Goal: Task Accomplishment & Management: Complete application form

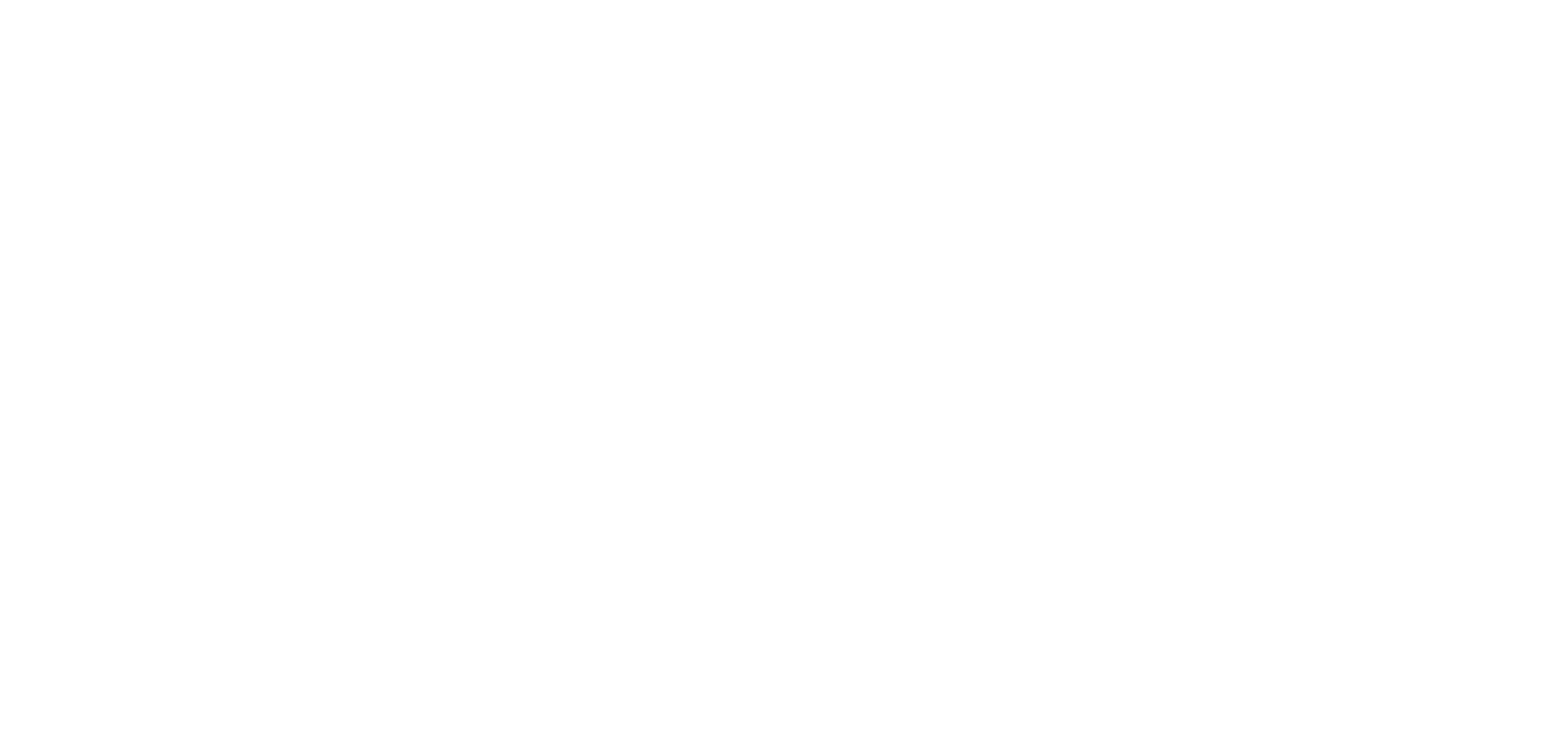
click at [0, 0] on html at bounding box center [0, 0] width 0 height 0
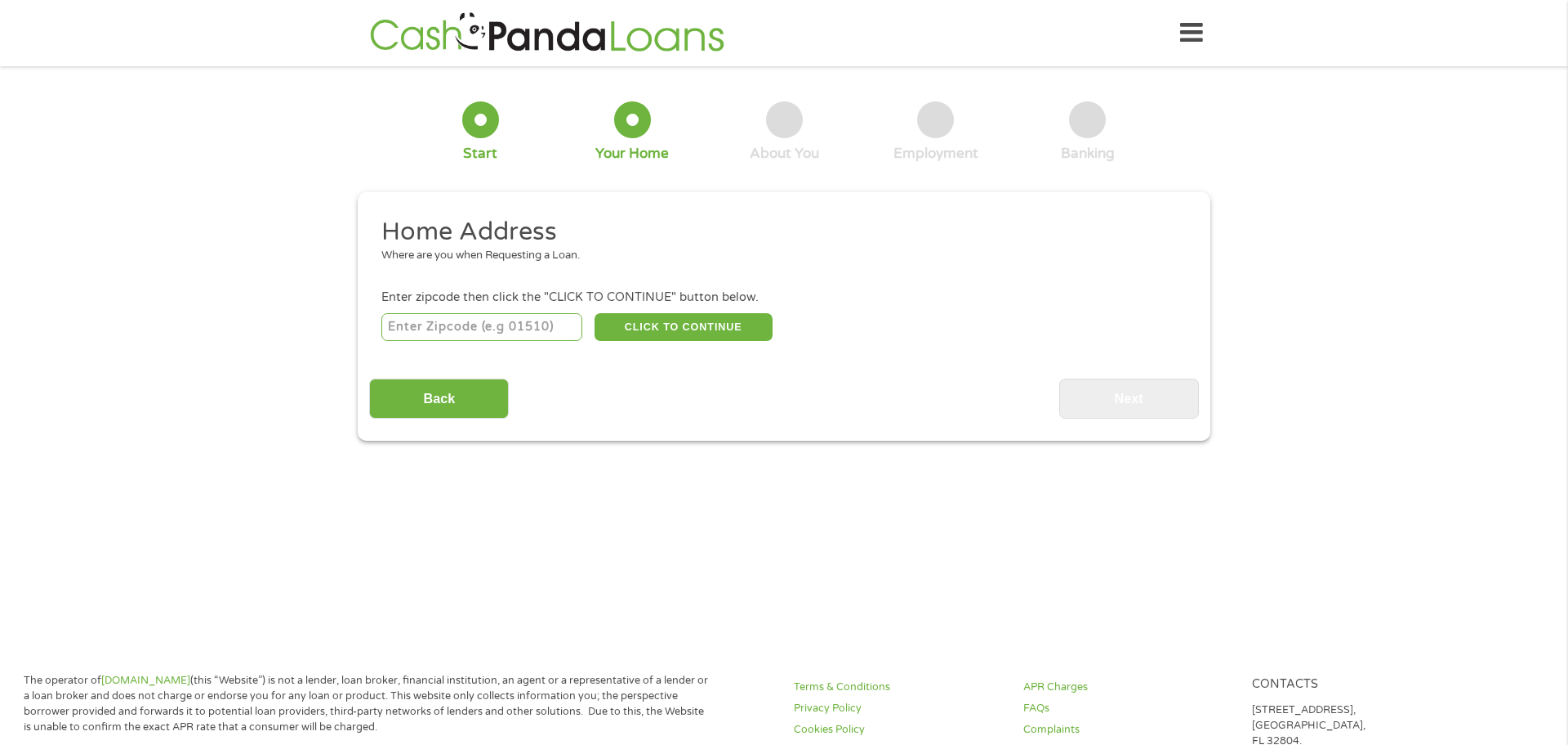
click at [481, 331] on input "number" at bounding box center [482, 327] width 202 height 28
type input "88310"
select select "[US_STATE]"
click at [713, 321] on button "CLICK TO CONTINUE" at bounding box center [684, 327] width 178 height 28
type input "88310"
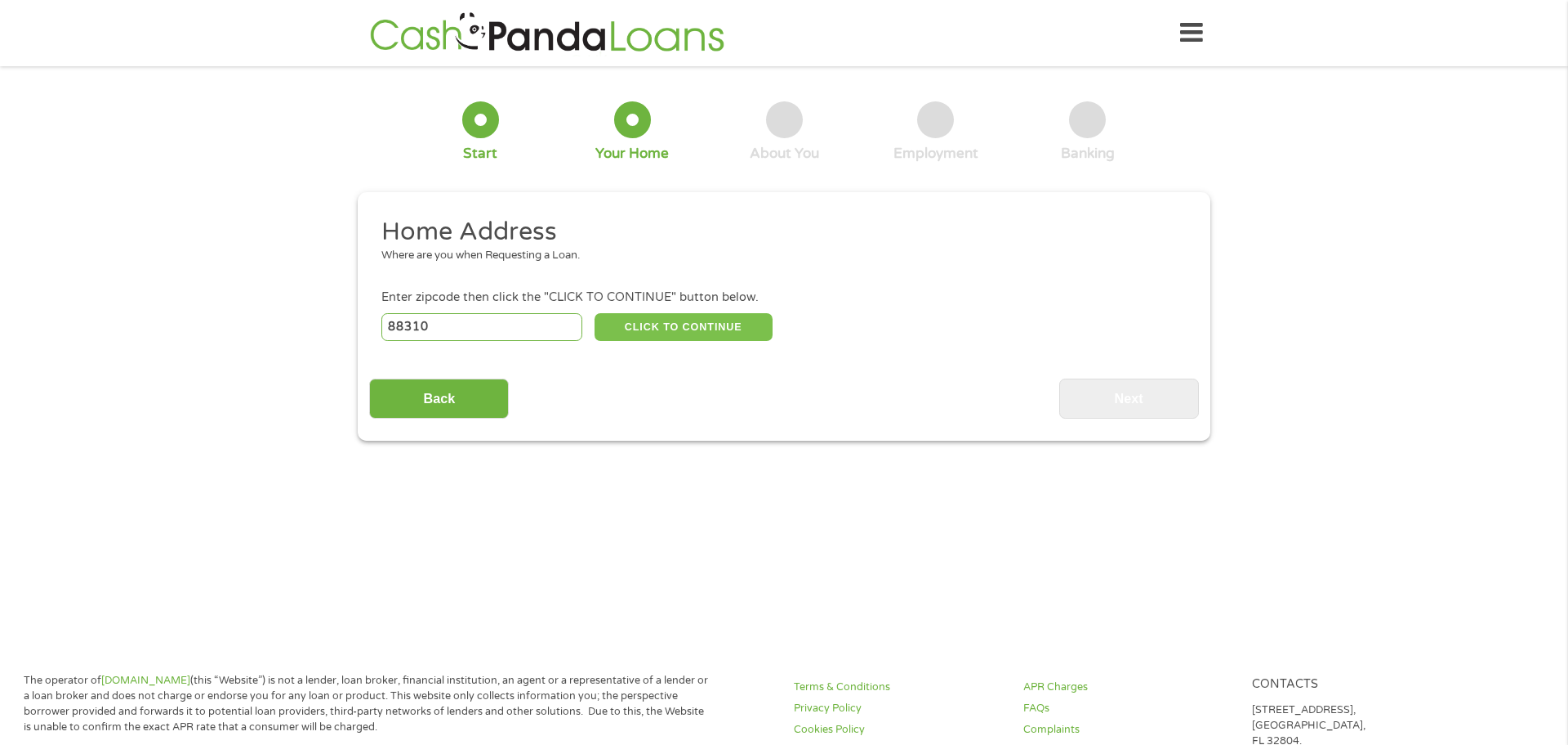
type input "Alamogordo"
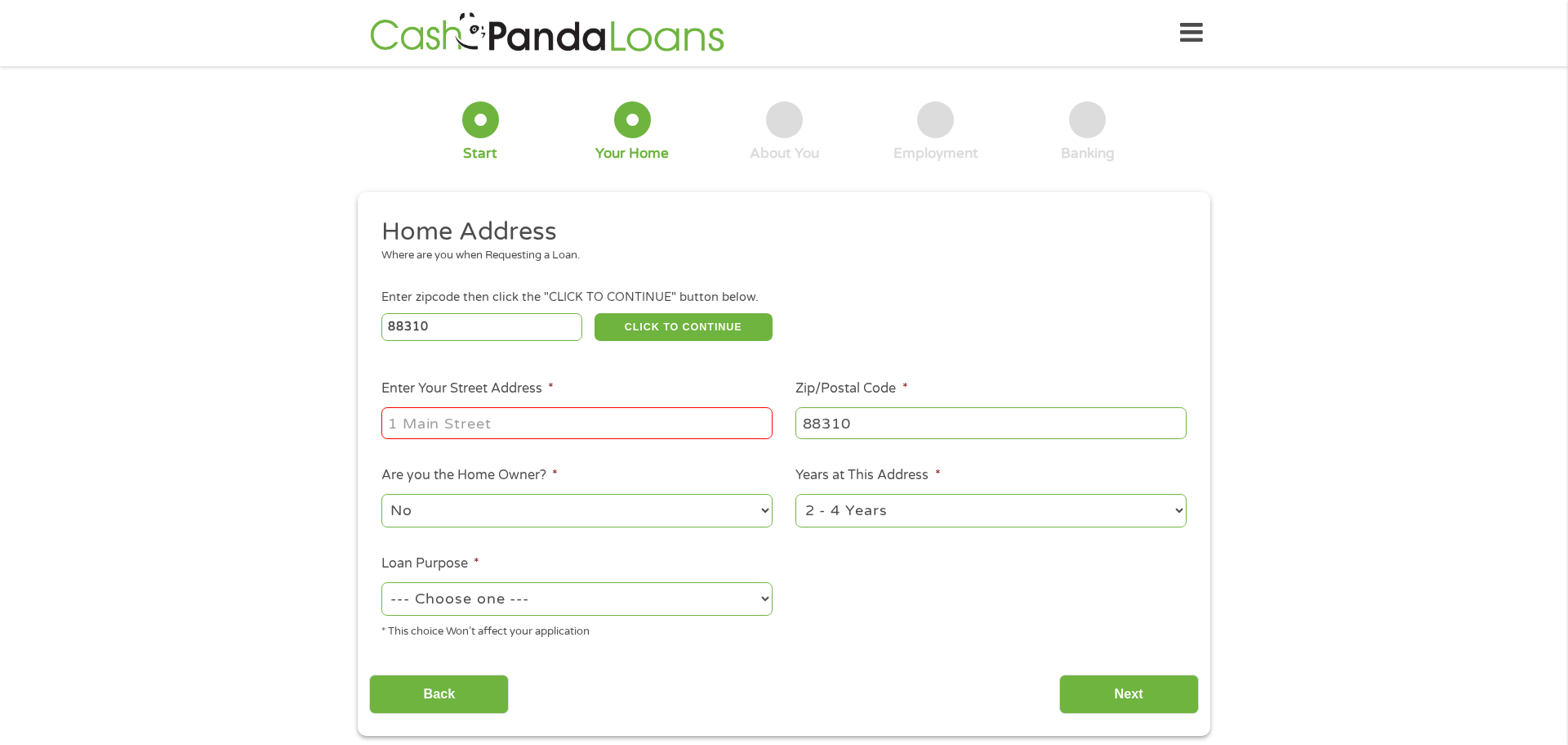
click at [598, 425] on input "Enter Your Street Address *" at bounding box center [577, 423] width 391 height 31
type input "1732 [GEOGRAPHIC_DATA] corte"
click at [764, 604] on select "--- Choose one --- Pay Bills Debt Consolidation Home Improvement Major Purchase…" at bounding box center [577, 599] width 391 height 34
select select "other"
click at [381, 584] on select "--- Choose one --- Pay Bills Debt Consolidation Home Improvement Major Purchase…" at bounding box center [577, 599] width 391 height 34
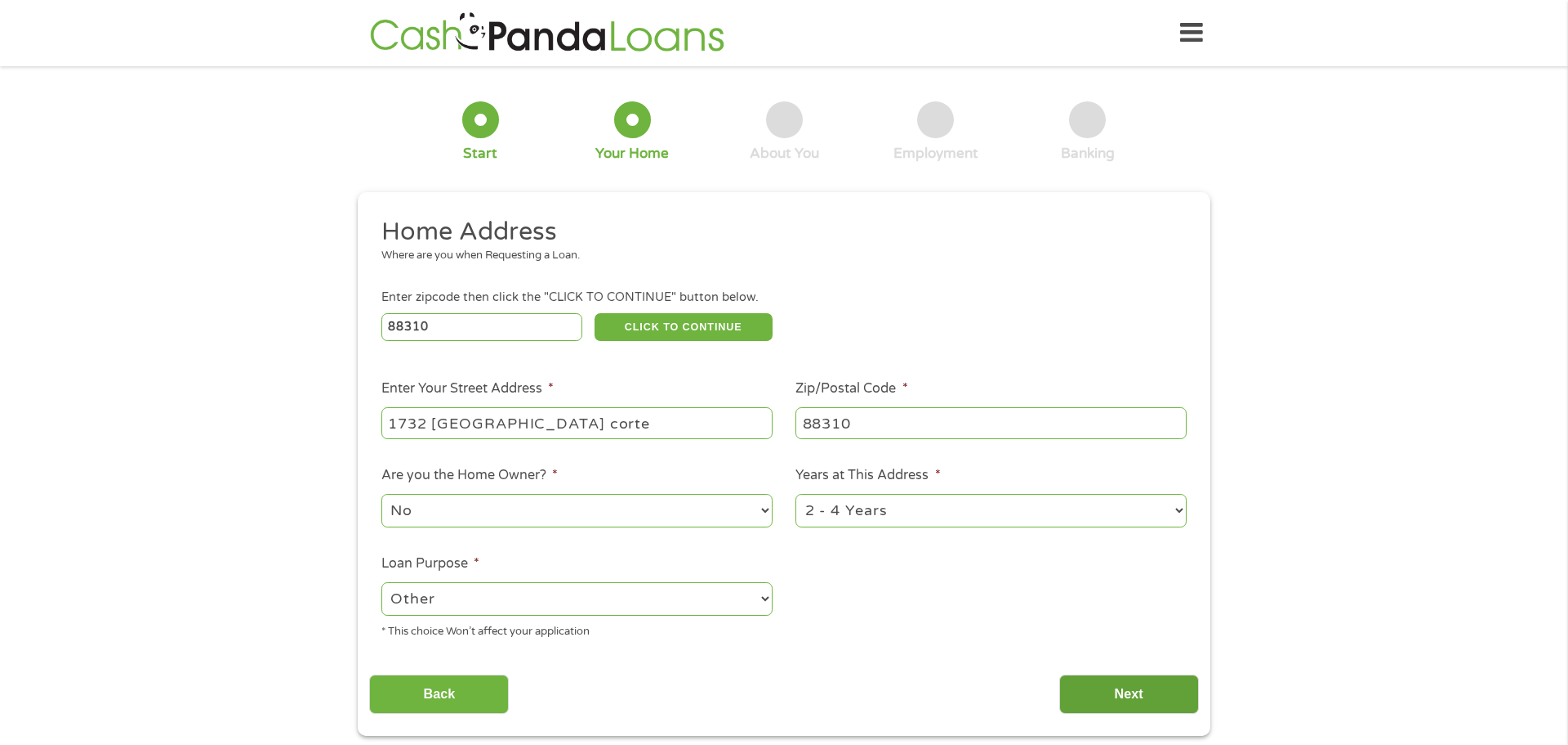
click at [1081, 689] on input "Next" at bounding box center [1129, 694] width 140 height 40
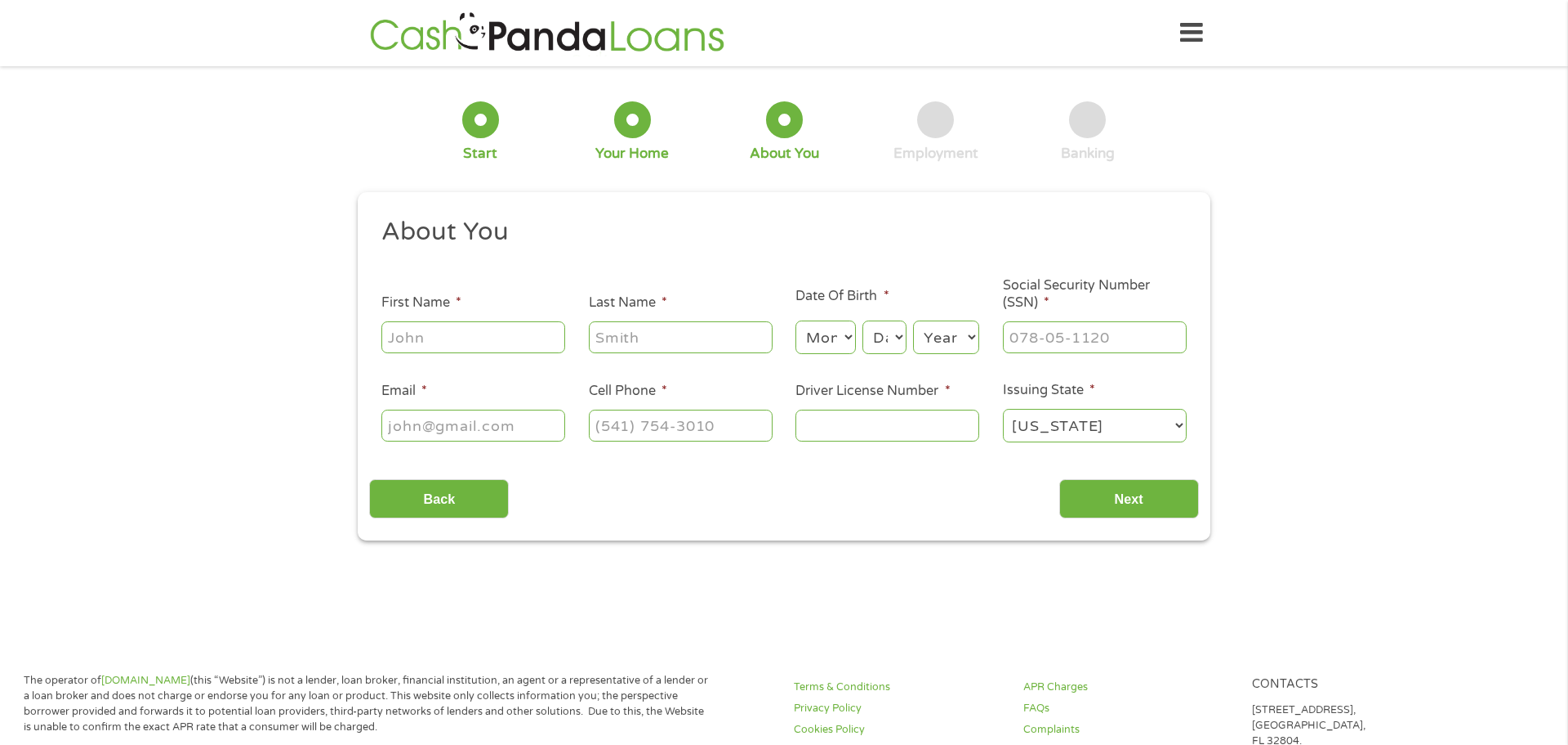
scroll to position [7, 7]
click at [469, 335] on input "First Name *" at bounding box center [473, 337] width 184 height 31
type input "[PERSON_NAME]"
type input "[EMAIL_ADDRESS][DOMAIN_NAME]"
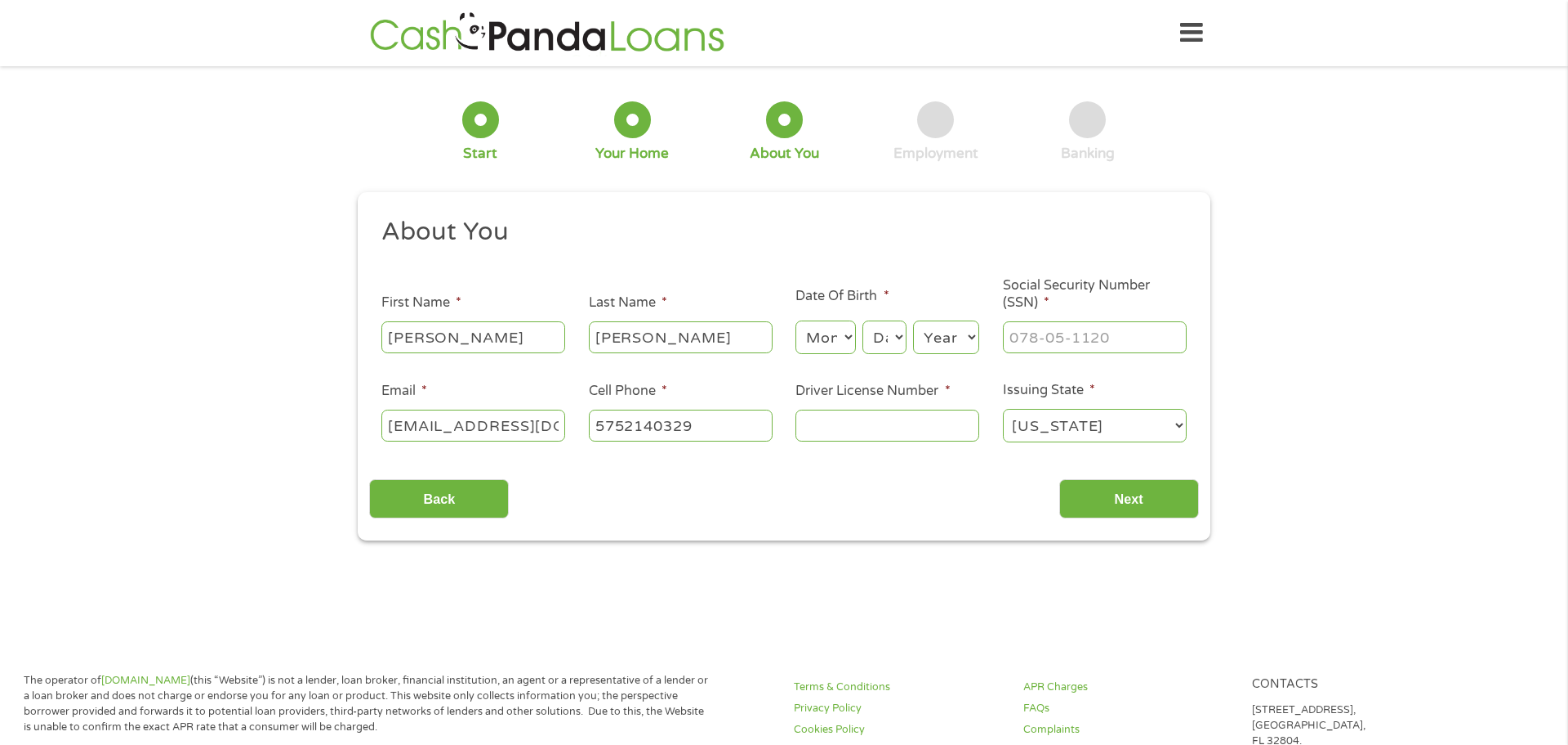
type input "[PHONE_NUMBER]"
click at [938, 423] on input "Driver License Number *" at bounding box center [888, 425] width 184 height 31
type input "507986447"
click at [1135, 341] on input "___-__-____" at bounding box center [1095, 337] width 184 height 31
type input "585-75-7149"
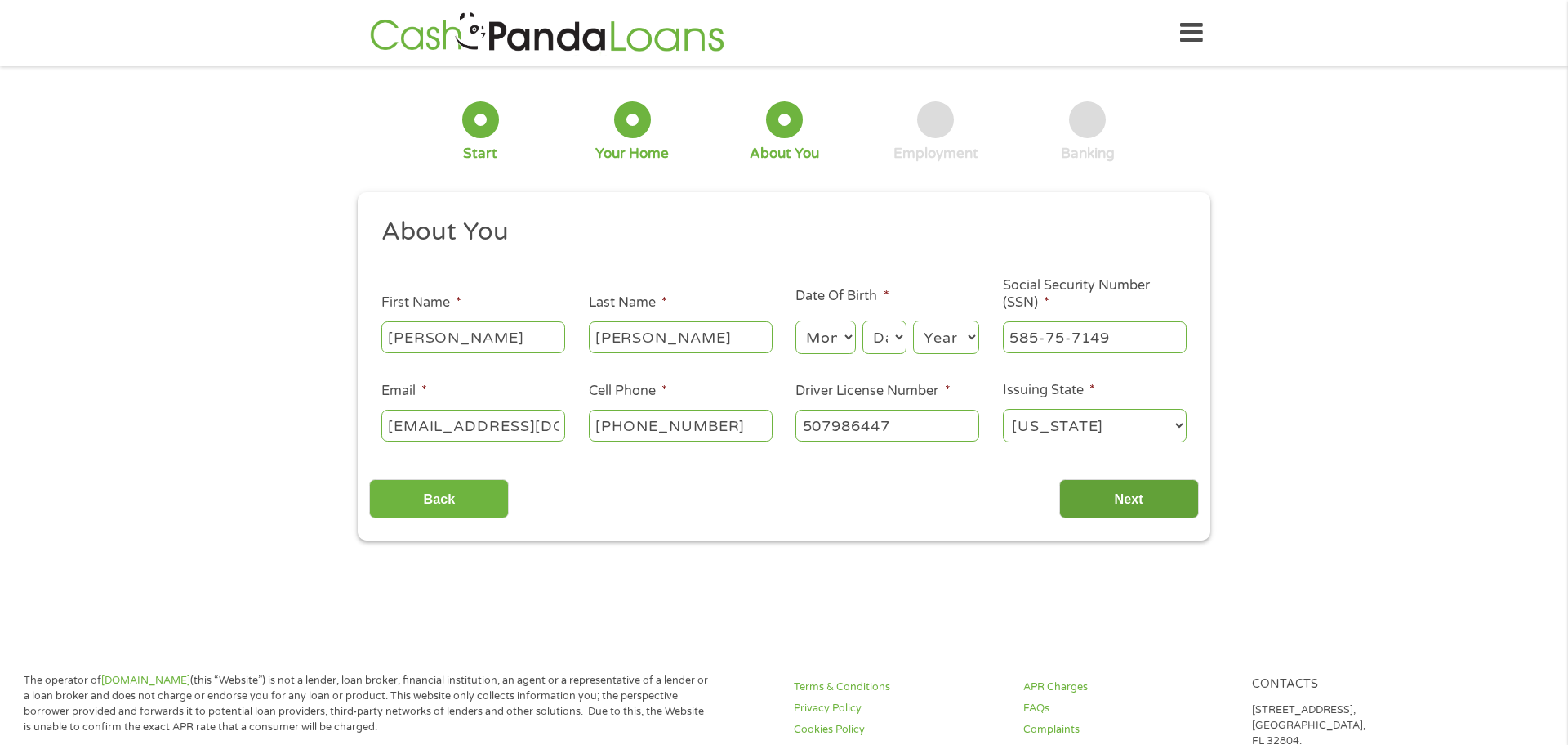
click at [1098, 511] on input "Next" at bounding box center [1129, 498] width 140 height 40
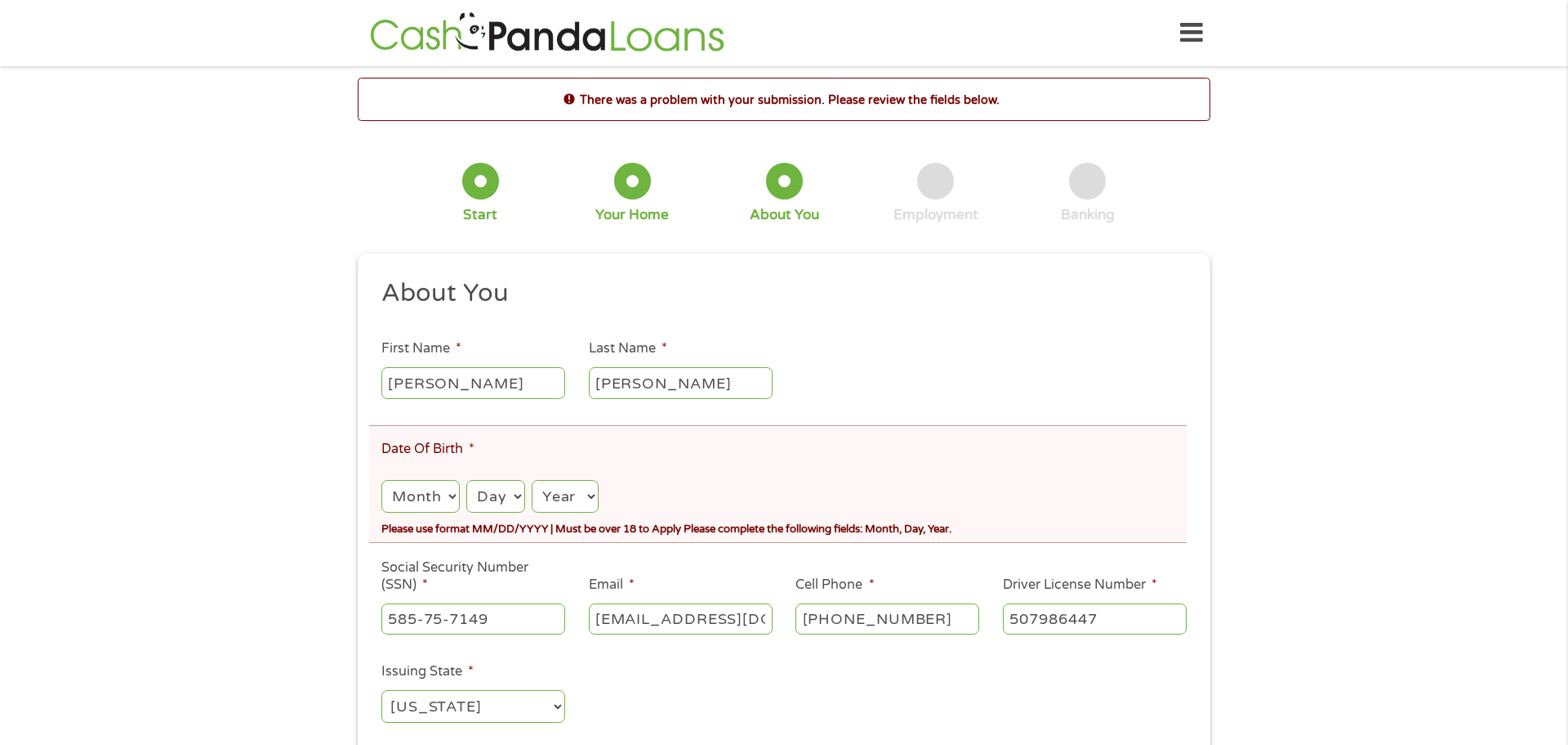
click at [407, 491] on select "Month 1 2 3 4 5 6 7 8 9 10 11 12" at bounding box center [420, 496] width 78 height 34
select select "7"
click at [381, 479] on select "Month 1 2 3 4 5 6 7 8 9 10 11 12" at bounding box center [420, 496] width 78 height 34
click at [505, 502] on select "Day 1 2 3 4 5 6 7 8 9 10 11 12 13 14 15 16 17 18 19 20 21 22 23 24 25 26 27 28 …" at bounding box center [496, 496] width 58 height 34
select select "6"
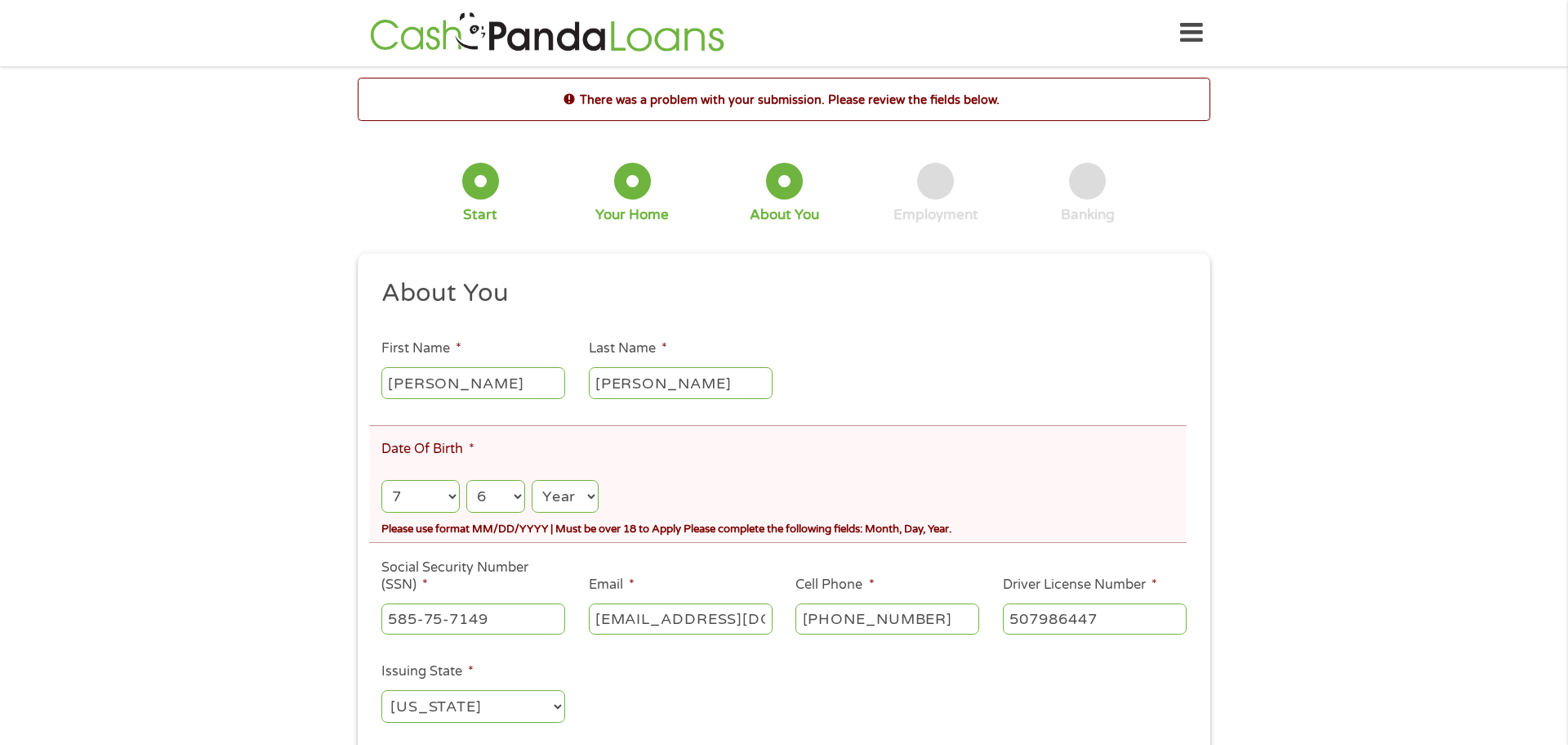
click at [467, 479] on select "Day 1 2 3 4 5 6 7 8 9 10 11 12 13 14 15 16 17 18 19 20 21 22 23 24 25 26 27 28 …" at bounding box center [496, 496] width 58 height 34
click at [559, 496] on select "Year [DATE] 2006 2005 2004 2003 2002 2001 2000 1999 1998 1997 1996 1995 1994 19…" at bounding box center [565, 496] width 67 height 34
select select "1988"
click at [532, 479] on select "Year [DATE] 2006 2005 2004 2003 2002 2001 2000 1999 1998 1997 1996 1995 1994 19…" at bounding box center [565, 496] width 67 height 34
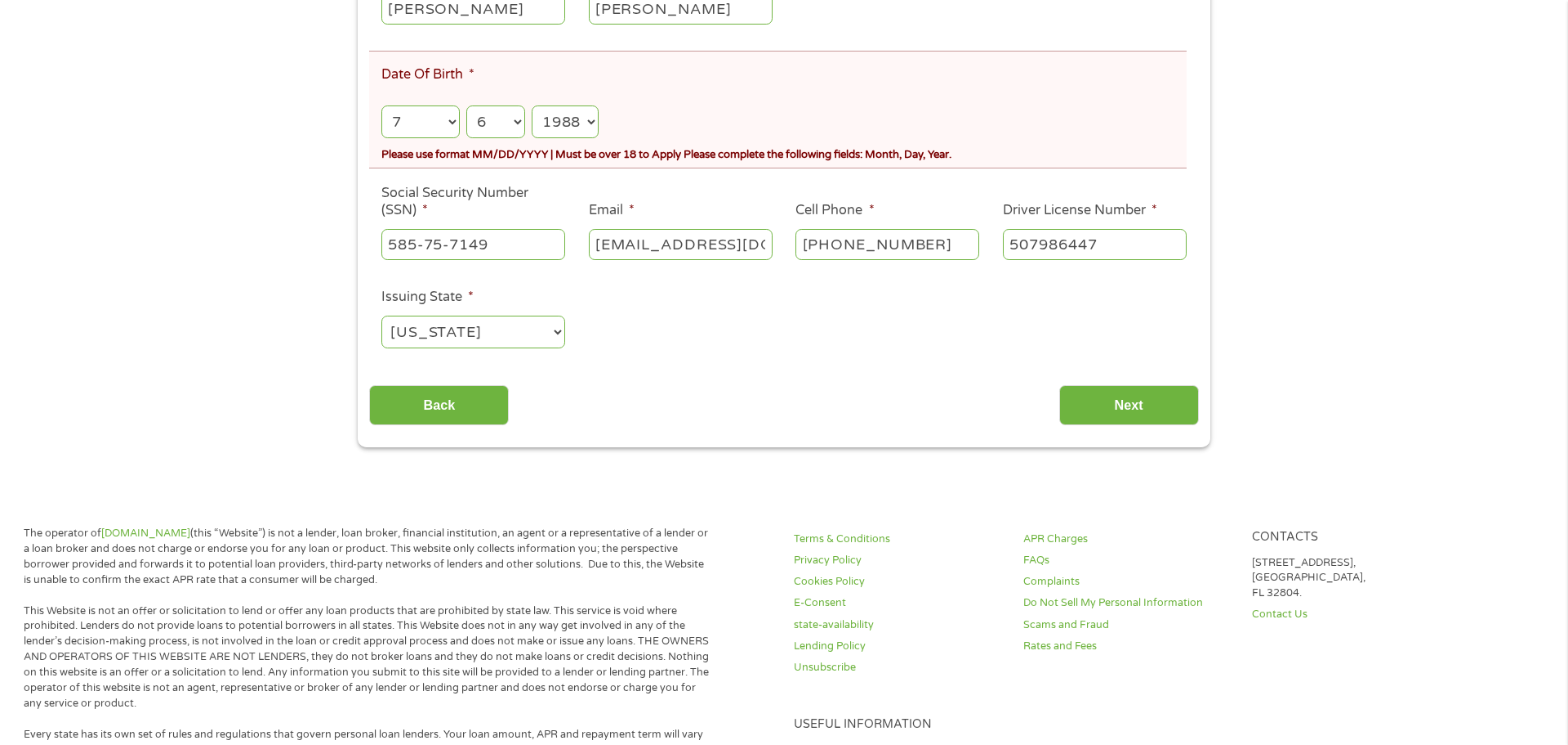
scroll to position [378, 0]
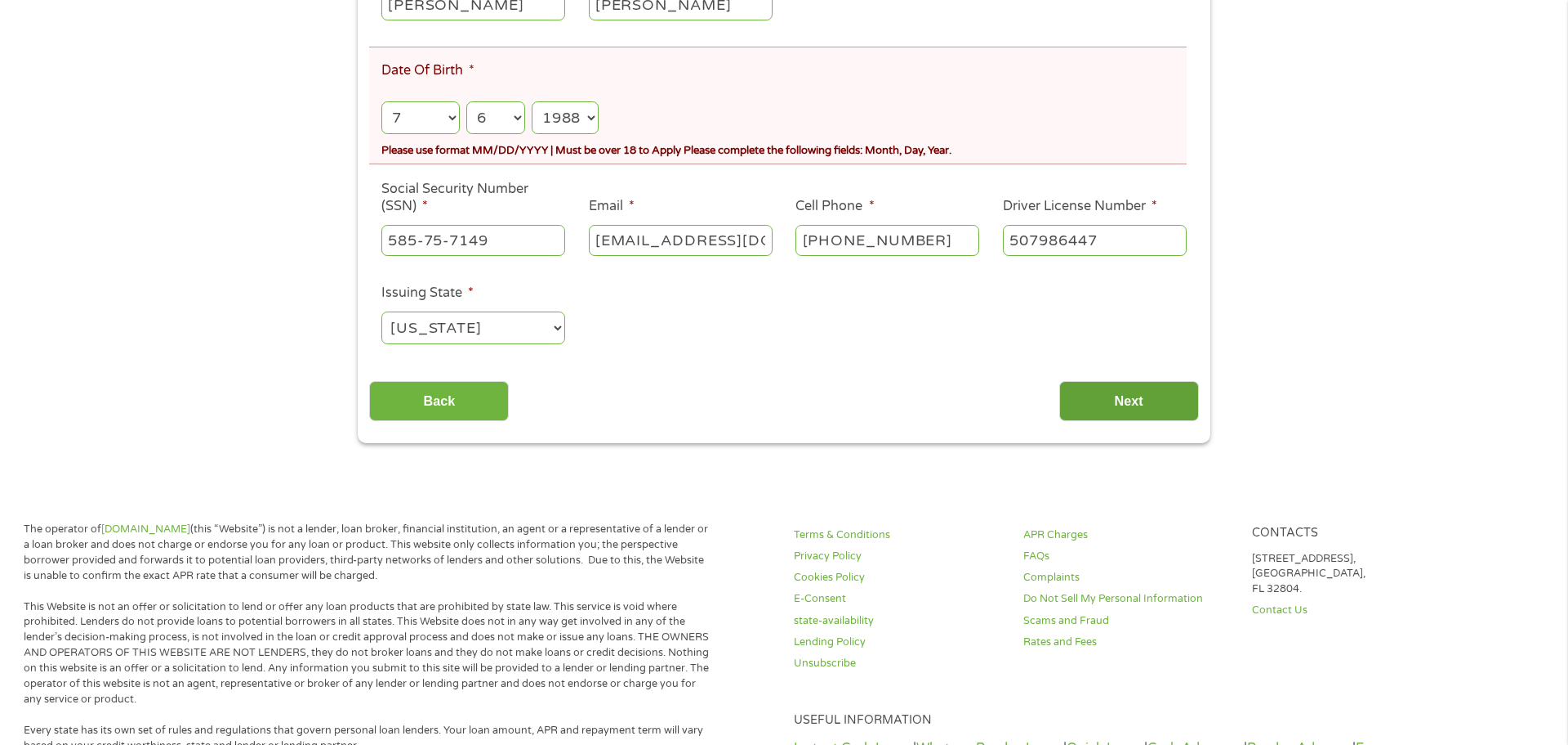
click at [1153, 396] on input "Next" at bounding box center [1129, 400] width 140 height 40
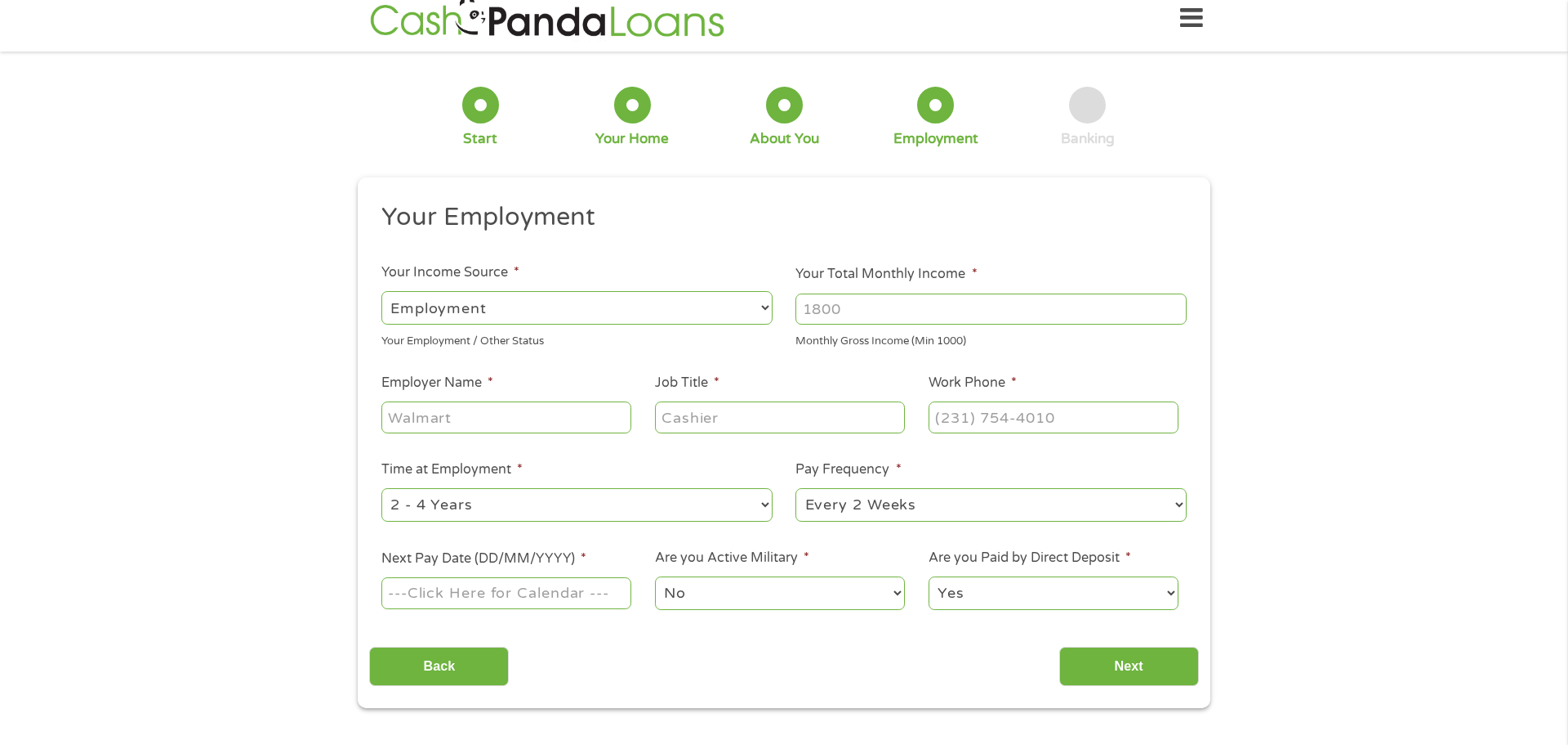
scroll to position [0, 0]
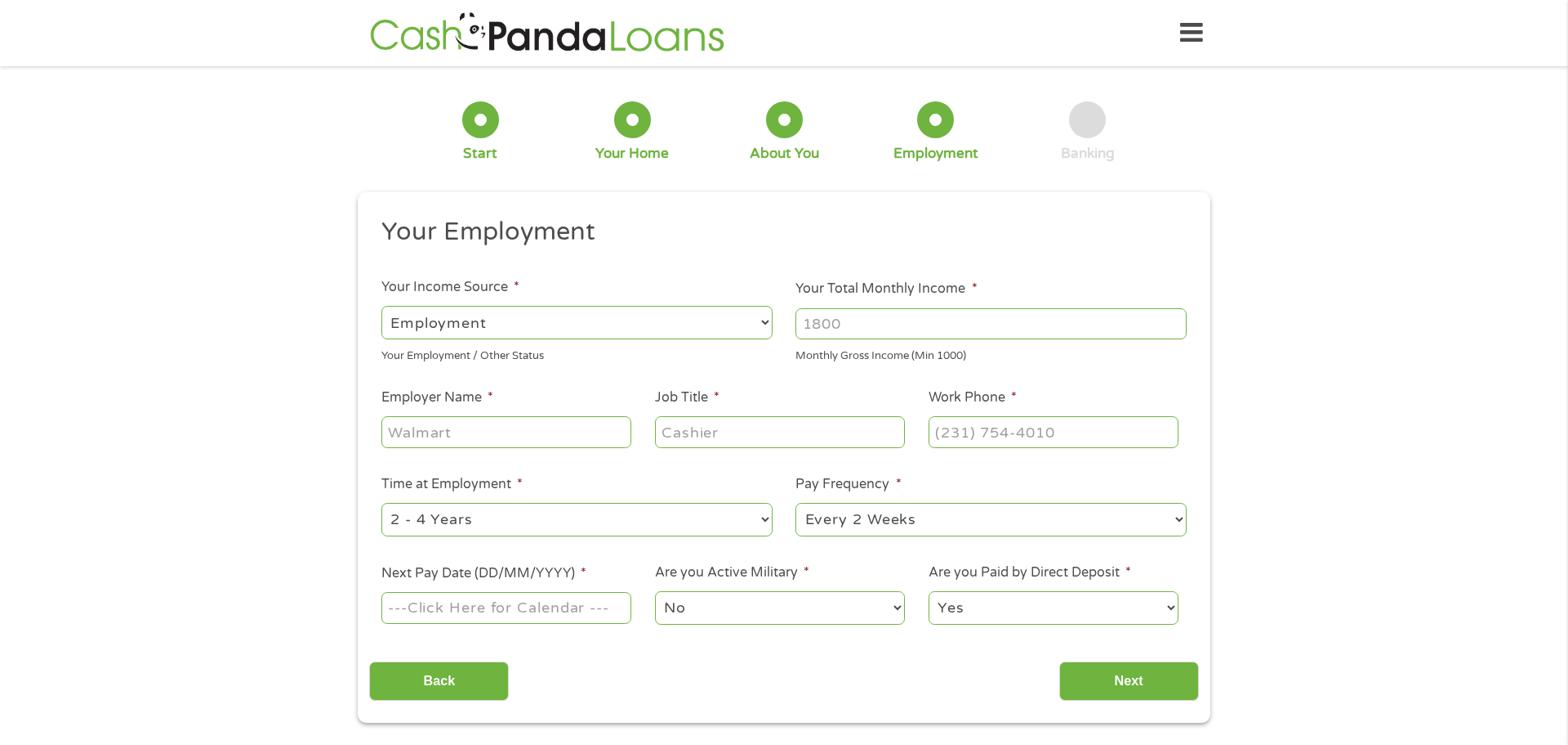
click at [846, 323] on input "Your Total Monthly Income *" at bounding box center [991, 324] width 391 height 31
type input "2"
type input "24000"
click at [528, 438] on input "Employer Name *" at bounding box center [506, 432] width 250 height 31
type input "childcare"
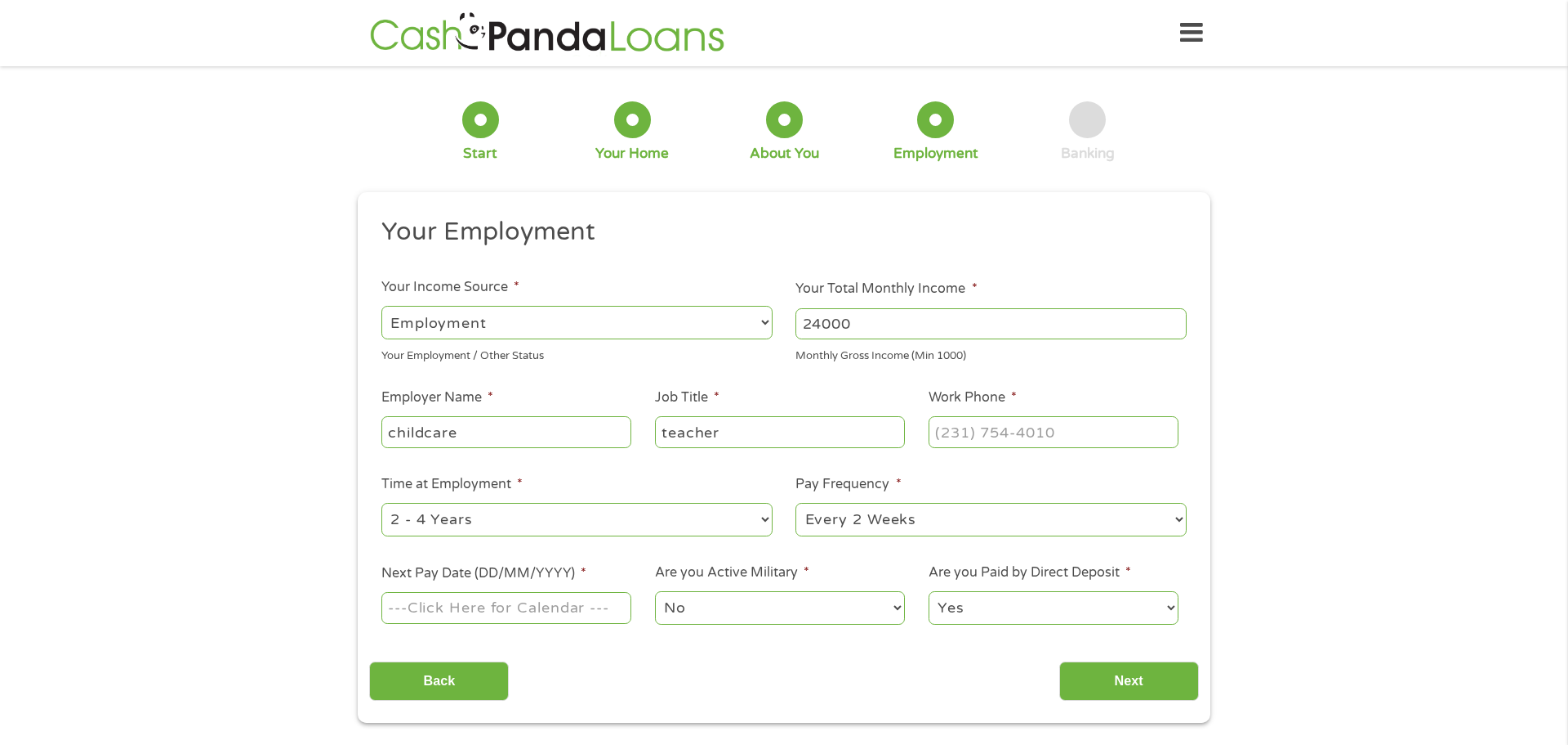
type input "teacher"
type input "[PHONE_NUMBER]"
click at [579, 522] on select "--- Choose one --- 1 Year or less 1 - 2 Years 2 - 4 Years Over 4 Years" at bounding box center [577, 519] width 391 height 34
select select "60months"
click at [381, 502] on select "--- Choose one --- 1 Year or less 1 - 2 Years 2 - 4 Years Over 4 Years" at bounding box center [577, 519] width 391 height 34
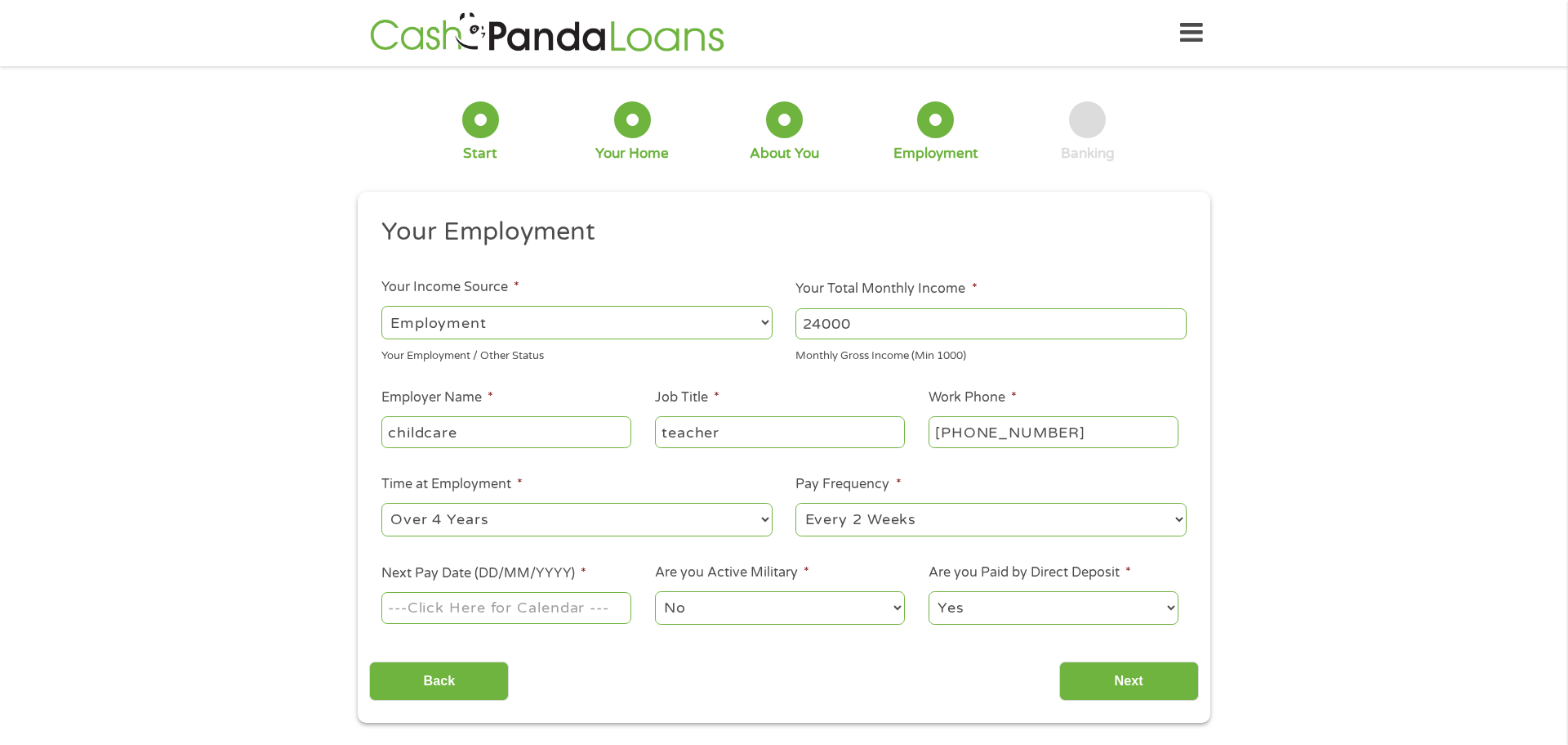
click at [903, 517] on select "--- Choose one --- Every 2 Weeks Every Week Monthly Semi-Monthly" at bounding box center [991, 519] width 391 height 34
select select "semimonthly"
click at [796, 502] on select "--- Choose one --- Every 2 Weeks Every Week Monthly Semi-Monthly" at bounding box center [991, 519] width 391 height 34
click at [444, 613] on input "Next Pay Date (DD/MM/YYYY) *" at bounding box center [506, 608] width 250 height 31
type input "[DATE]"
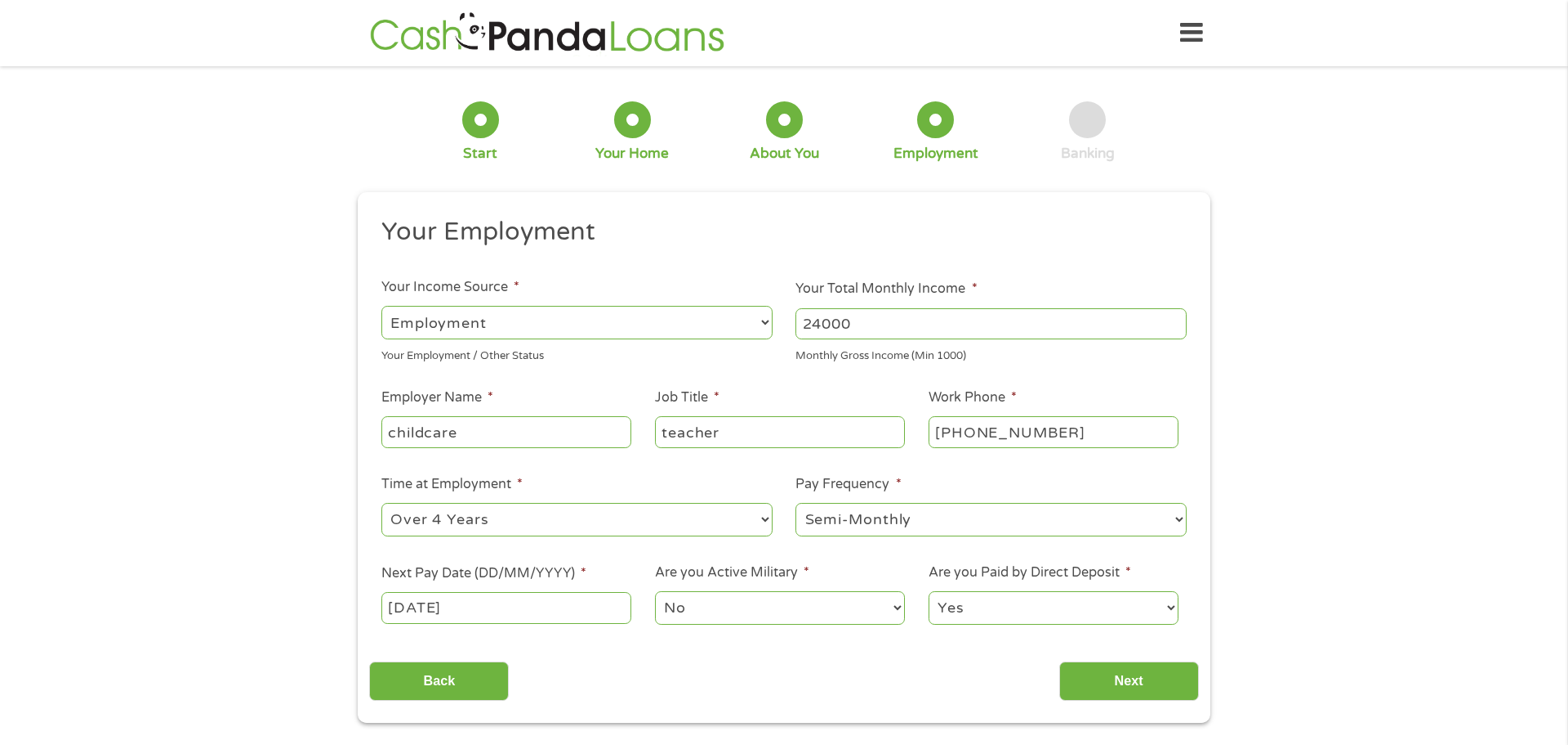
click at [740, 610] on select "No Yes" at bounding box center [780, 608] width 250 height 34
click at [1106, 668] on input "Next" at bounding box center [1129, 681] width 140 height 40
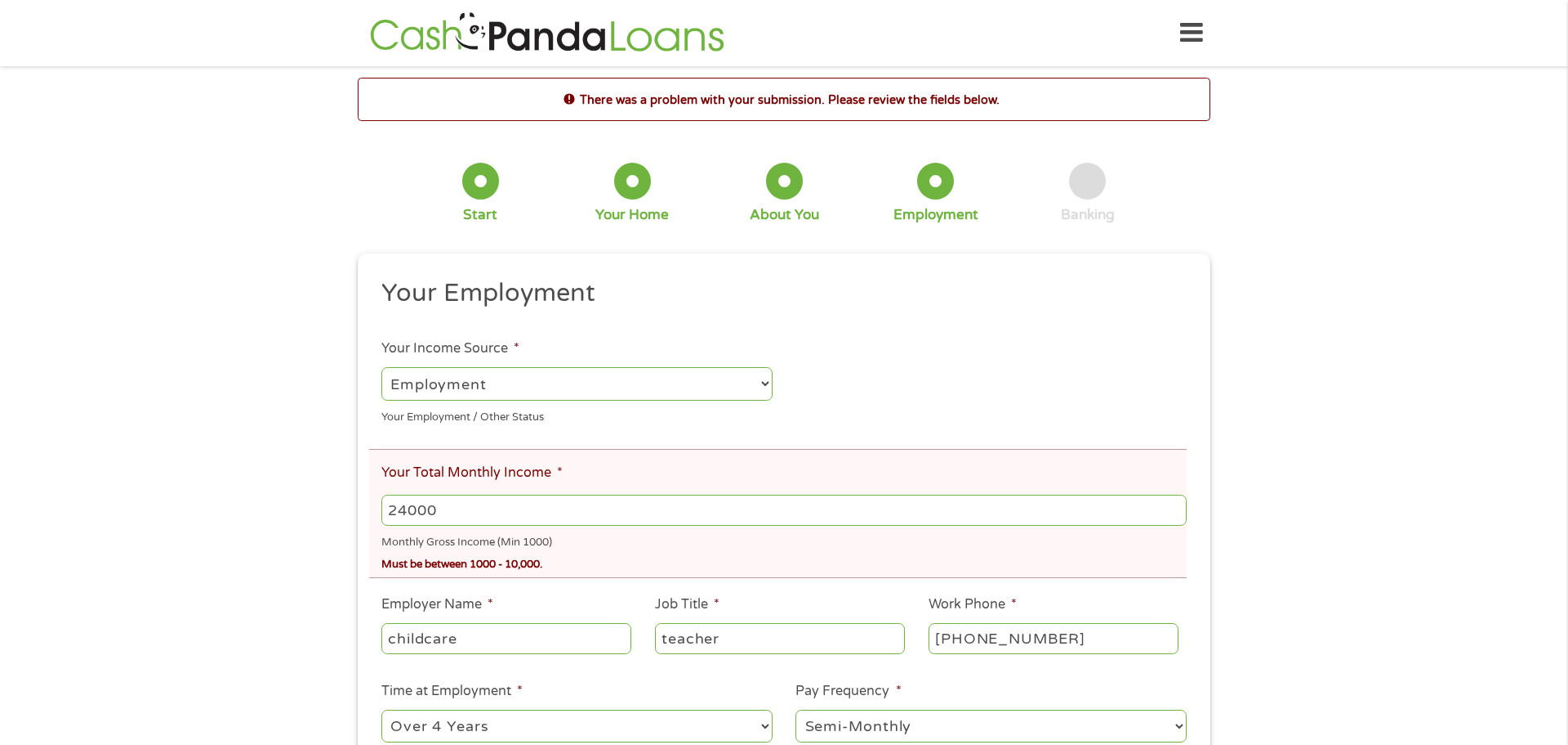
click at [459, 512] on input "24000" at bounding box center [784, 510] width 805 height 31
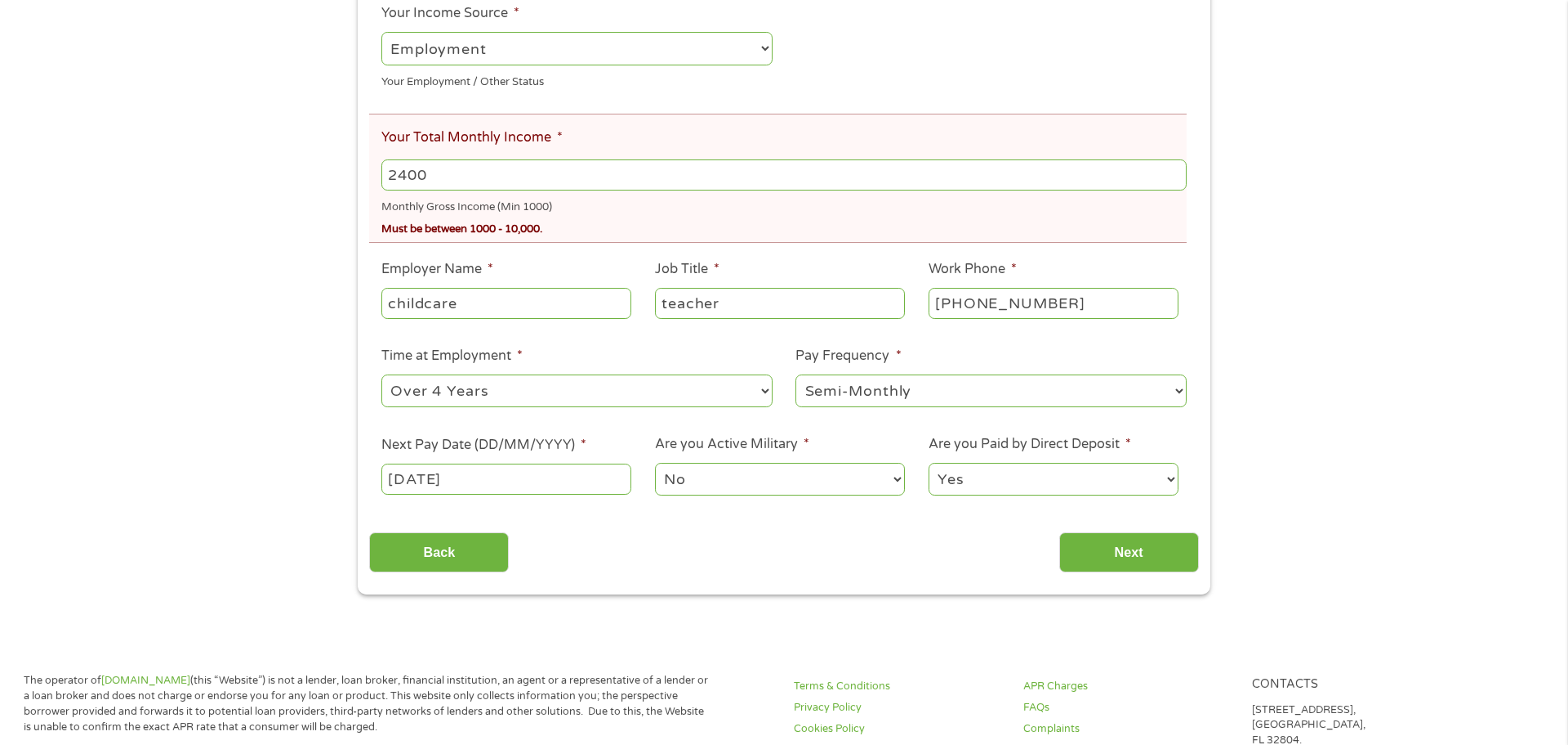
scroll to position [338, 0]
type input "2400"
click at [1096, 549] on input "Next" at bounding box center [1129, 549] width 140 height 40
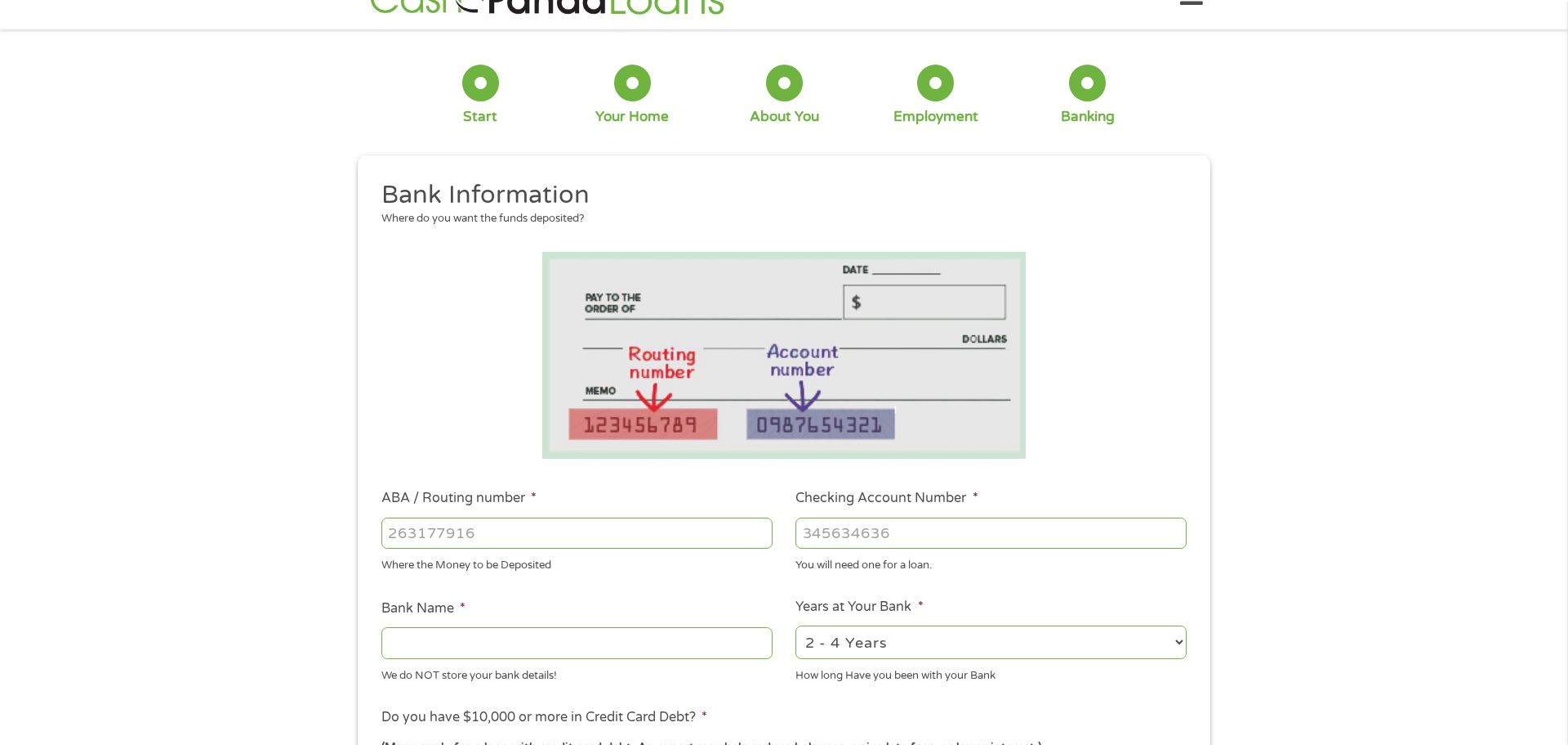
scroll to position [0, 0]
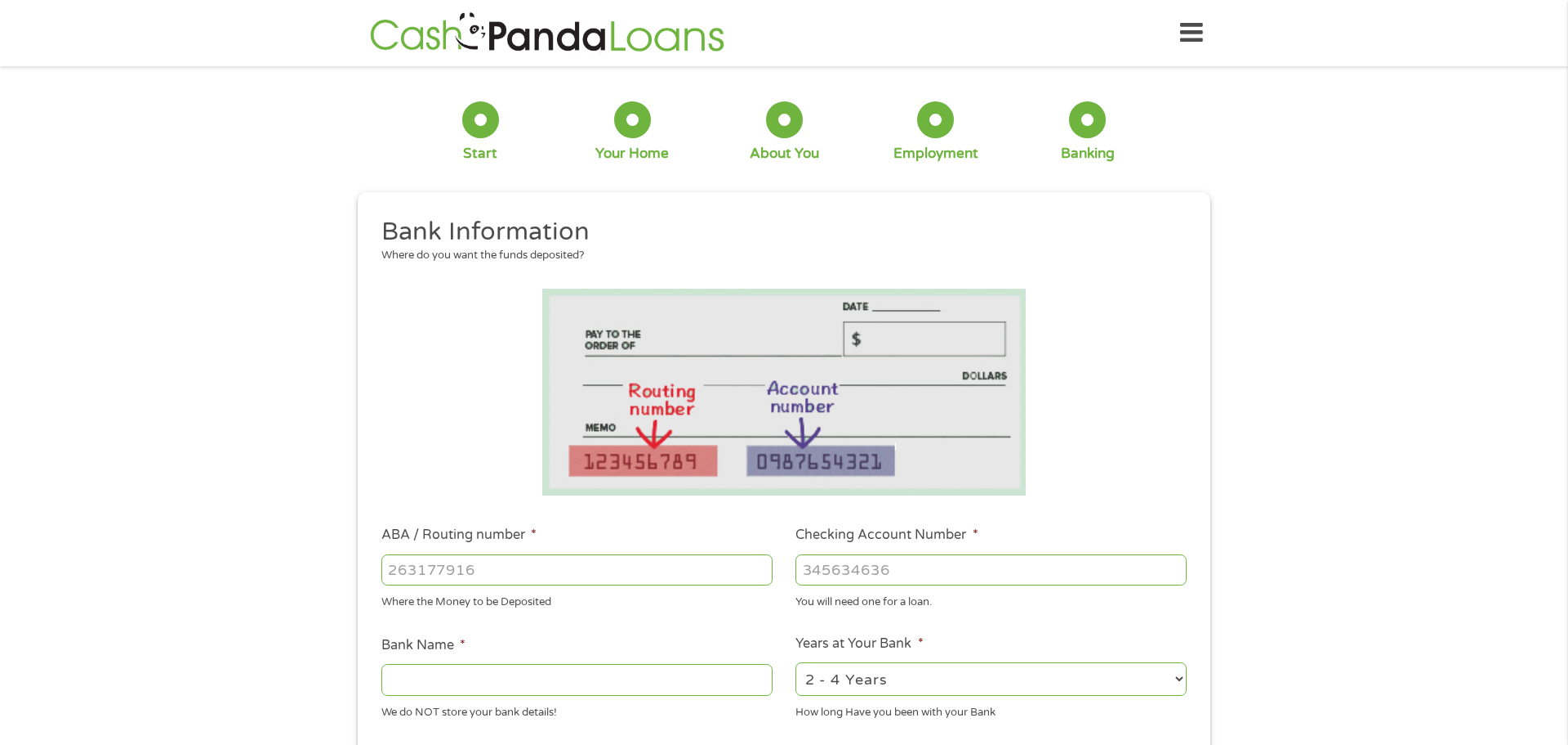
click at [406, 567] on input "ABA / Routing number *" at bounding box center [577, 570] width 391 height 31
type input "312270010"
type input "[PERSON_NAME] FCU"
type input "312270010"
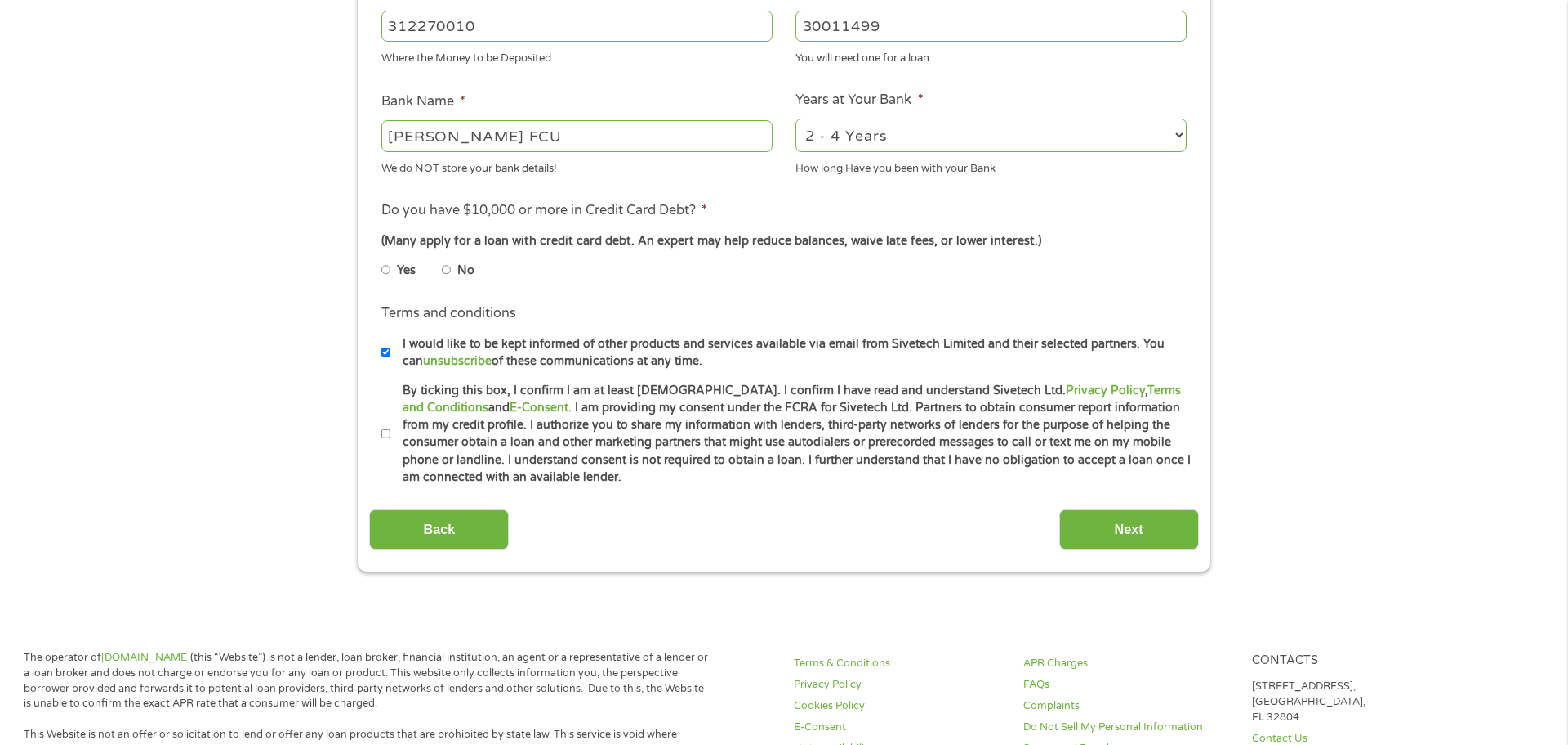
scroll to position [546, 0]
type input "30011499"
click at [446, 266] on input "No" at bounding box center [447, 267] width 10 height 26
radio input "true"
click at [394, 428] on label "By ticking this box, I confirm I am at least [DEMOGRAPHIC_DATA]. I confirm I ha…" at bounding box center [791, 431] width 801 height 104
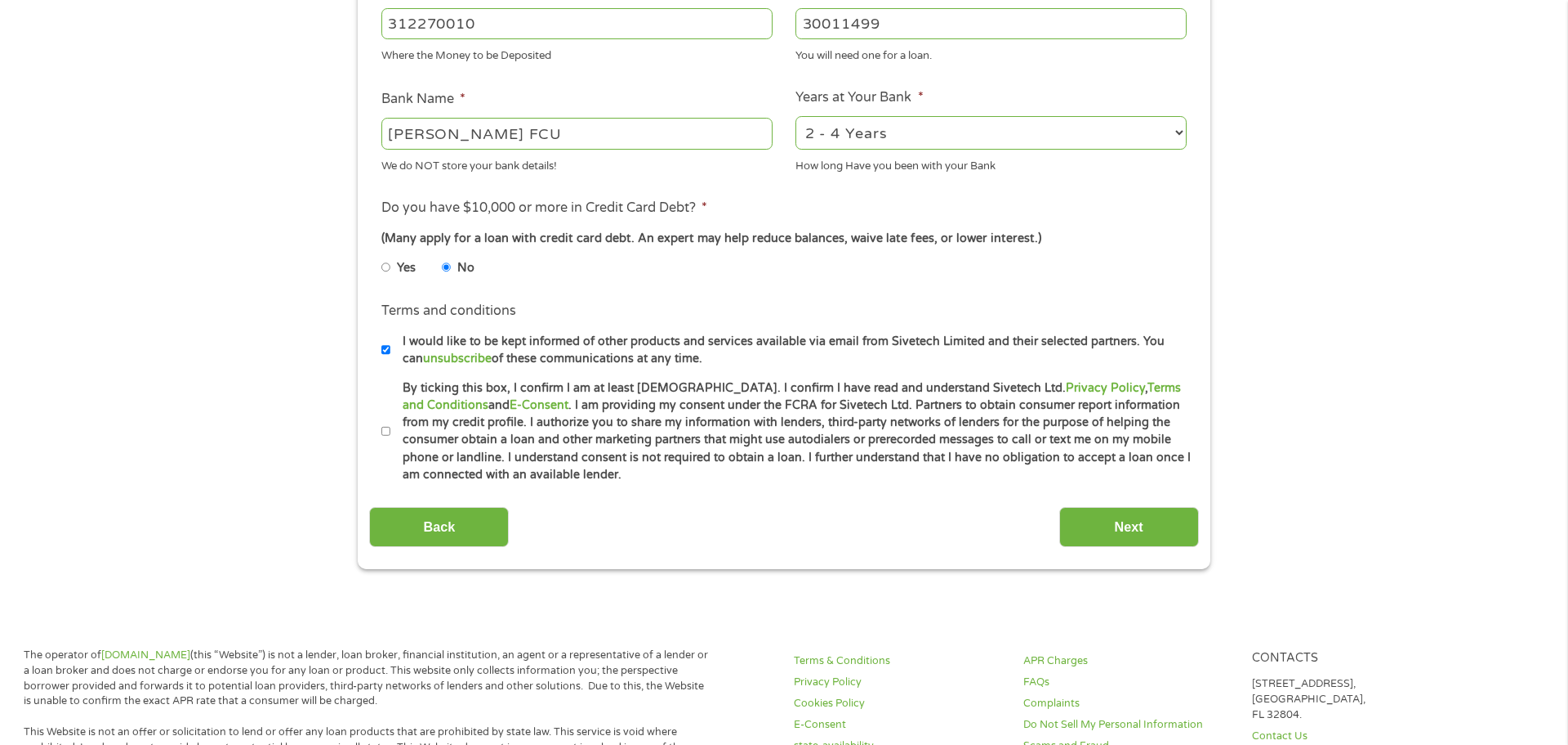
click at [391, 428] on input "By ticking this box, I confirm I am at least [DEMOGRAPHIC_DATA]. I confirm I ha…" at bounding box center [386, 432] width 10 height 26
checkbox input "true"
click at [1122, 515] on input "Next" at bounding box center [1129, 526] width 140 height 40
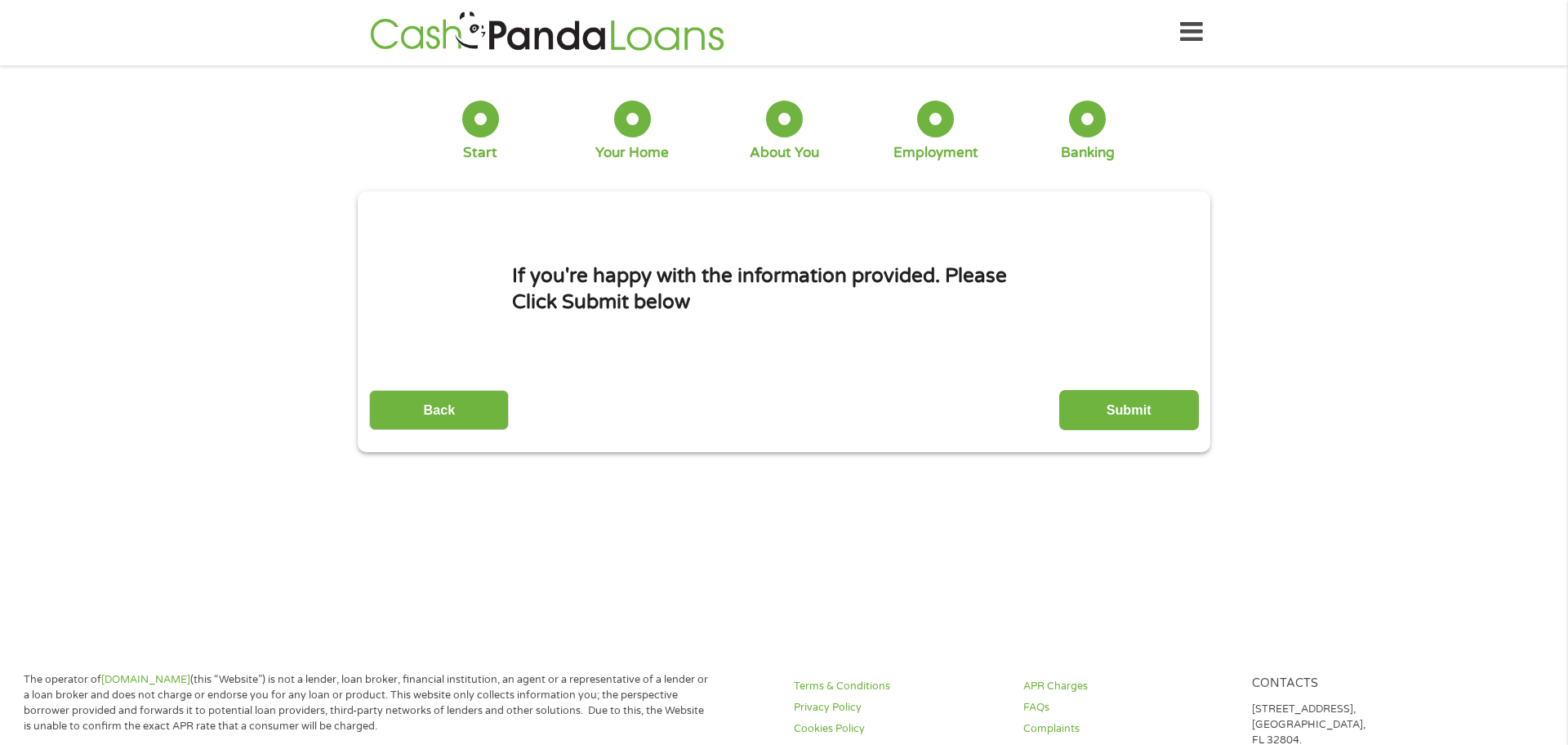
scroll to position [0, 0]
click at [1104, 407] on input "Submit" at bounding box center [1129, 410] width 140 height 40
